Goal: Navigation & Orientation: Find specific page/section

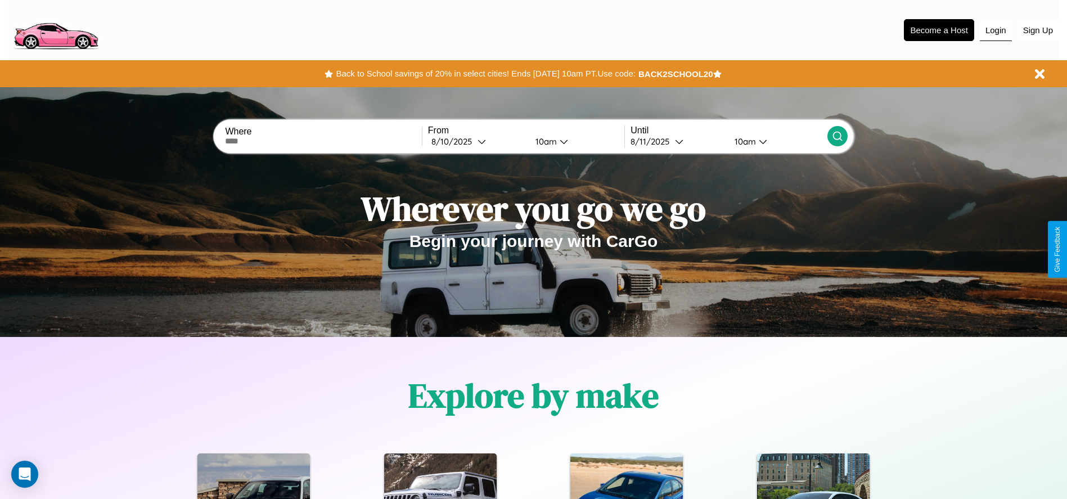
click at [996, 30] on button "Login" at bounding box center [996, 30] width 32 height 21
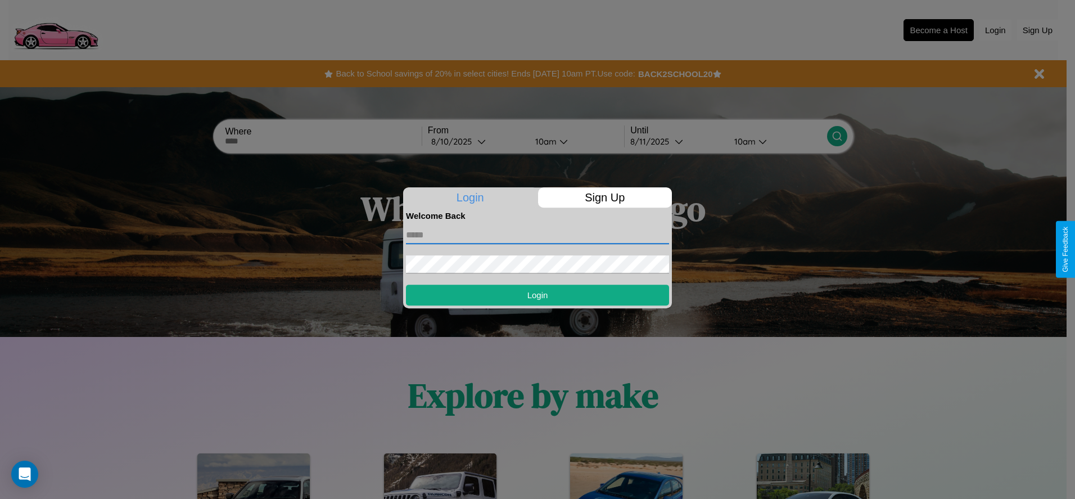
click at [538, 235] on input "text" at bounding box center [537, 235] width 263 height 18
type input "**********"
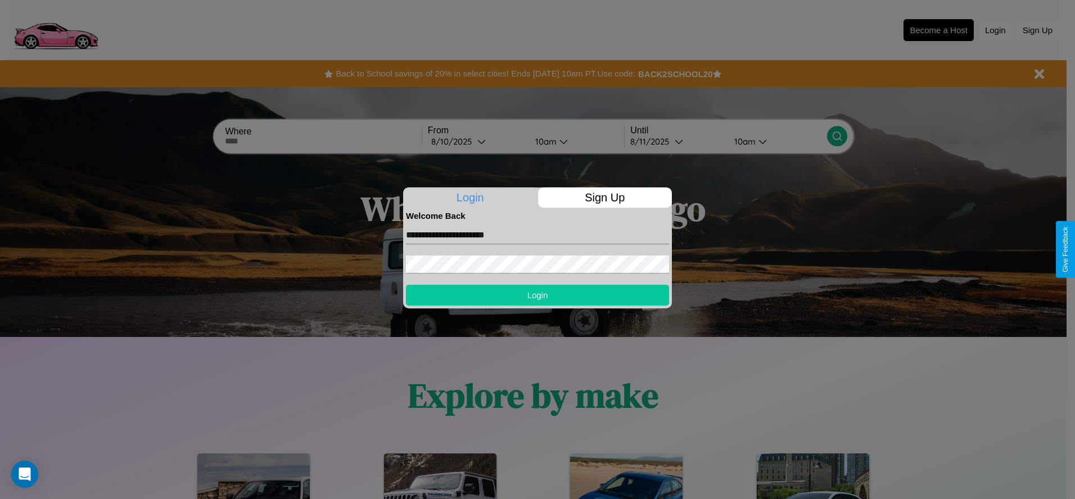
click at [538, 295] on button "Login" at bounding box center [537, 295] width 263 height 21
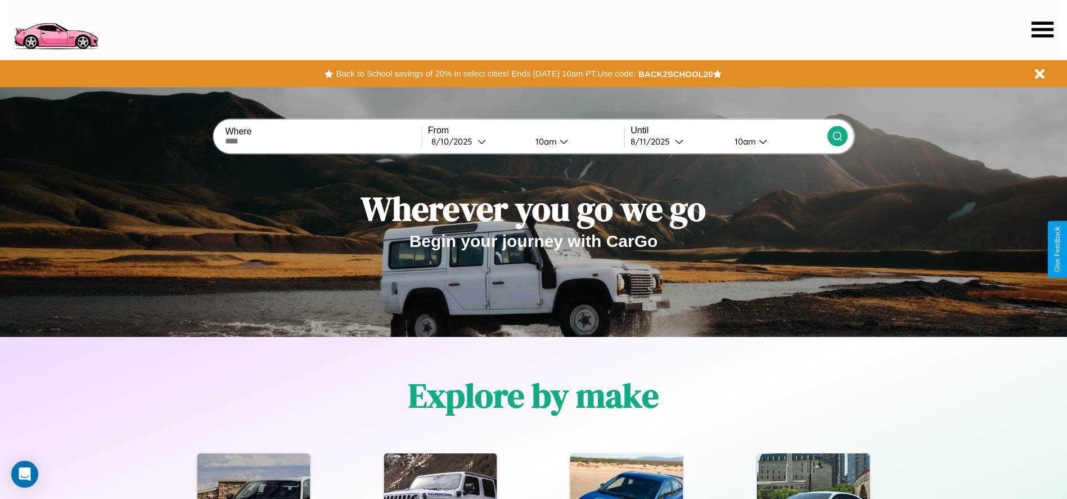
click at [1042, 29] on icon at bounding box center [1043, 29] width 22 height 16
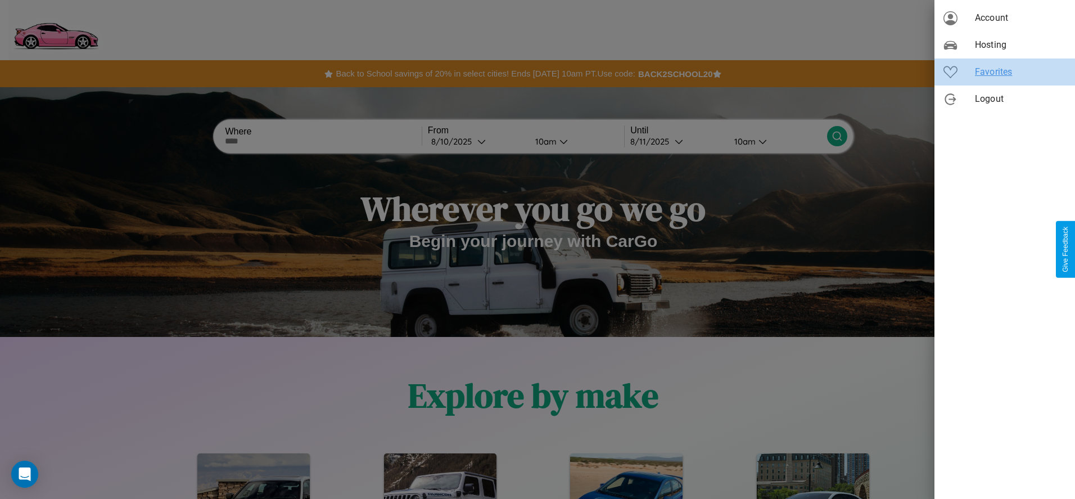
click at [1005, 72] on span "Favorites" at bounding box center [1020, 71] width 91 height 13
